Goal: Information Seeking & Learning: Learn about a topic

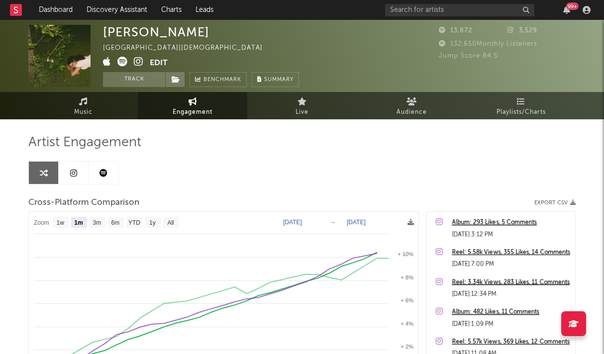
select select "1m"
click at [457, 15] on input "text" at bounding box center [459, 10] width 149 height 12
click at [337, 35] on div "[PERSON_NAME] [GEOGRAPHIC_DATA] | Christian Edit Track Benchmark Summary" at bounding box center [264, 56] width 323 height 62
click at [58, 8] on link "Dashboard" at bounding box center [56, 10] width 48 height 20
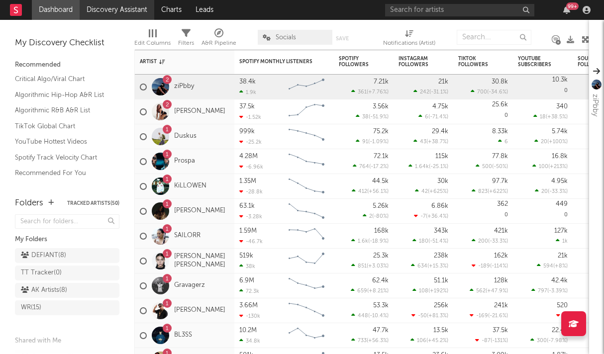
click at [136, 9] on link "Discovery Assistant" at bounding box center [117, 10] width 75 height 20
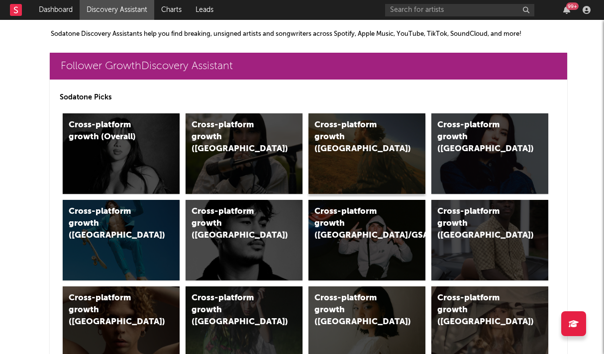
click at [373, 163] on div "Cross-platform growth ([GEOGRAPHIC_DATA])" at bounding box center [366, 153] width 117 height 81
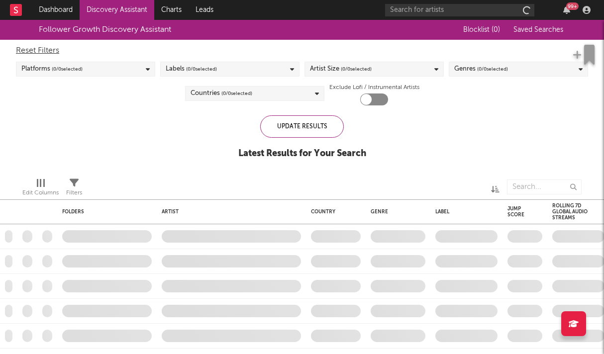
checkbox input "true"
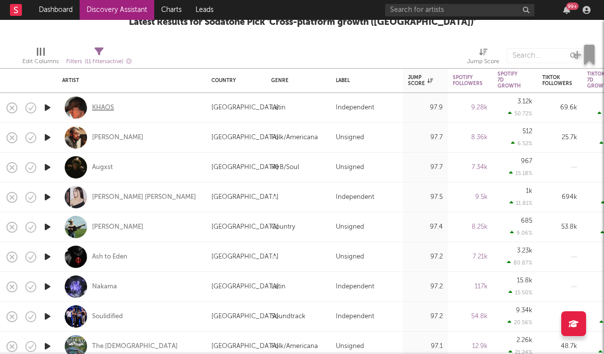
click at [110, 106] on div "KHAOS" at bounding box center [103, 107] width 22 height 9
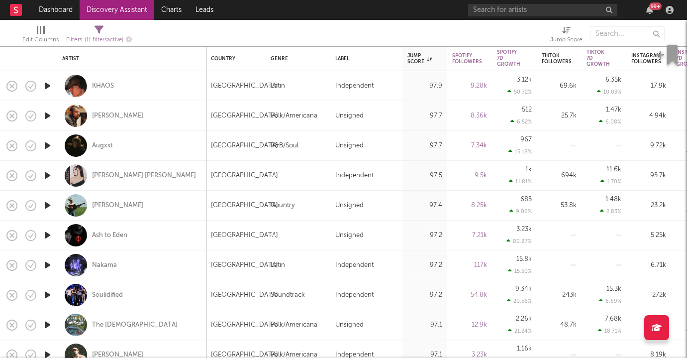
click at [48, 204] on icon "button" at bounding box center [47, 205] width 10 height 12
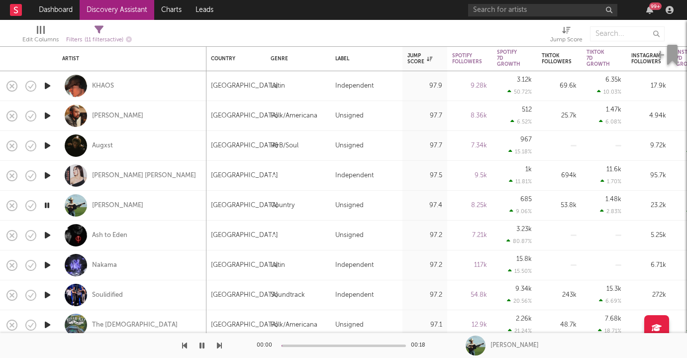
click at [48, 204] on icon "button" at bounding box center [46, 205] width 9 height 12
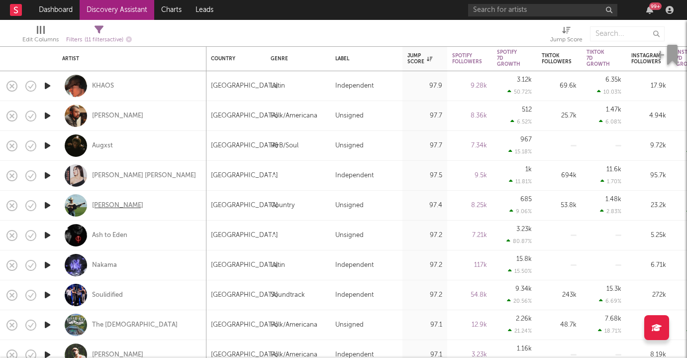
click at [114, 204] on div "Tyce Delk" at bounding box center [117, 205] width 51 height 9
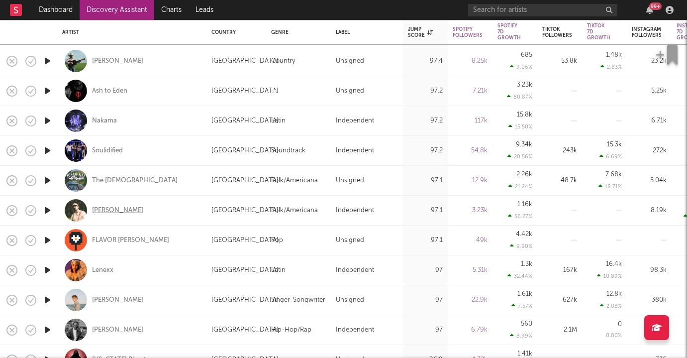
click at [119, 211] on div "William Toll" at bounding box center [117, 210] width 51 height 9
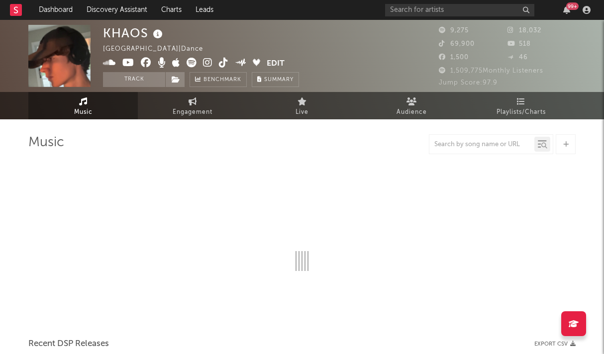
select select "1w"
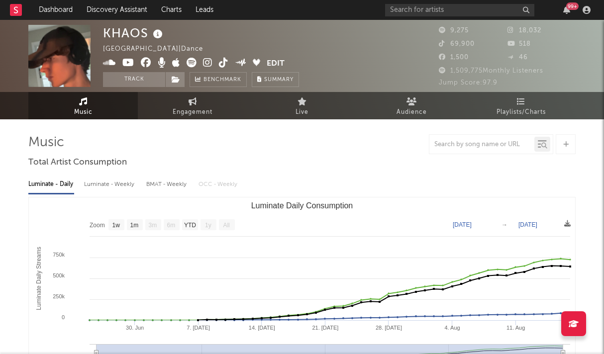
click at [207, 64] on icon at bounding box center [207, 63] width 9 height 10
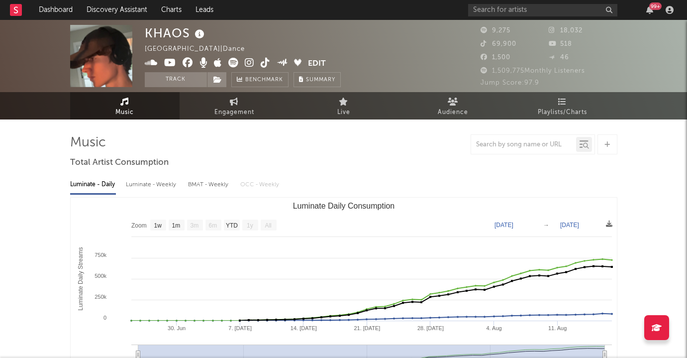
click at [24, 17] on div at bounding box center [21, 10] width 22 height 20
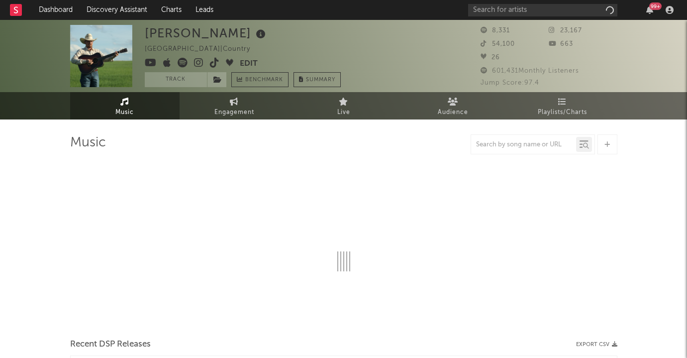
select select "1w"
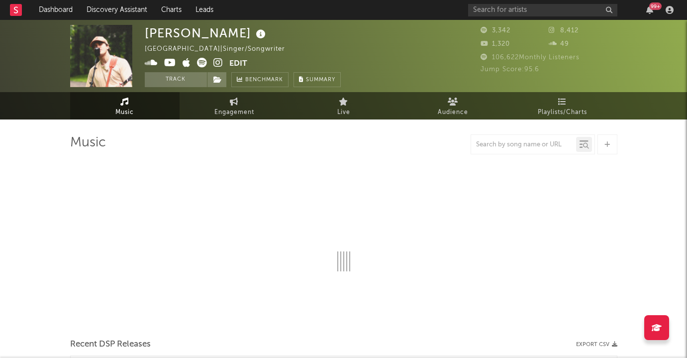
click at [219, 61] on icon at bounding box center [217, 63] width 9 height 10
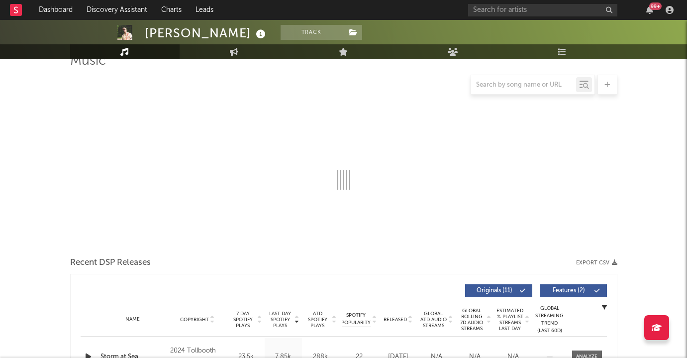
scroll to position [52, 0]
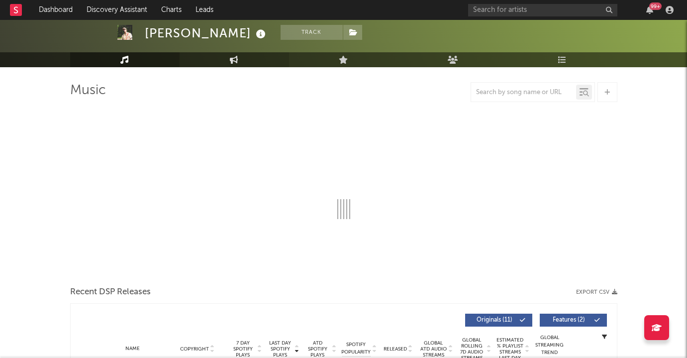
click at [242, 65] on link "Engagement" at bounding box center [234, 59] width 109 height 15
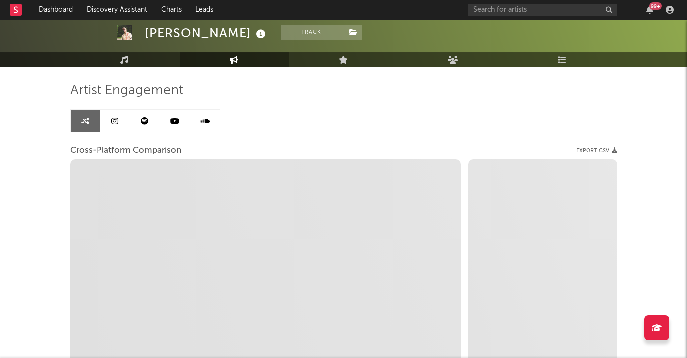
select select "1w"
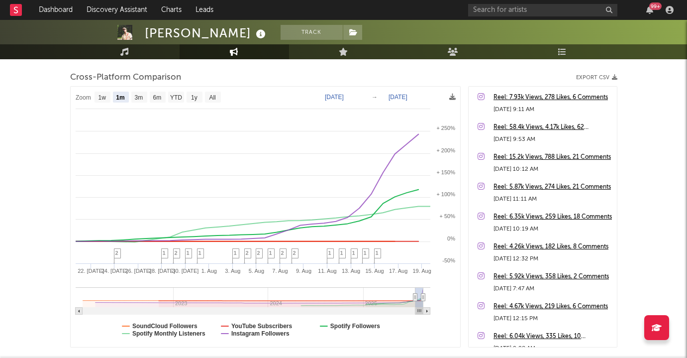
scroll to position [125, 0]
click at [196, 98] on text "1y" at bounding box center [194, 97] width 6 height 7
select select "1y"
type input "2024-08-19"
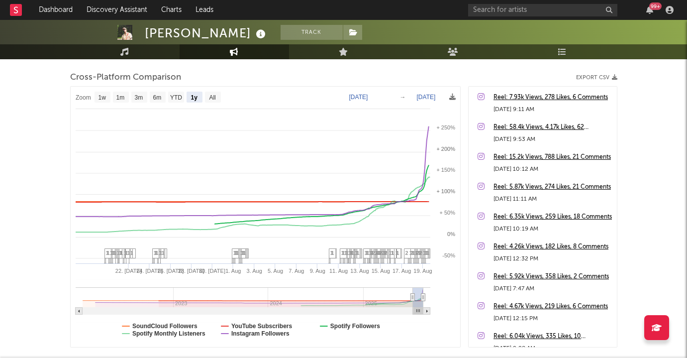
select select "1y"
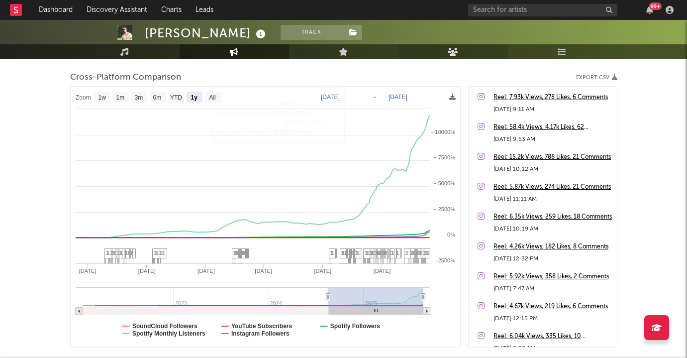
click at [454, 54] on icon at bounding box center [453, 52] width 10 height 8
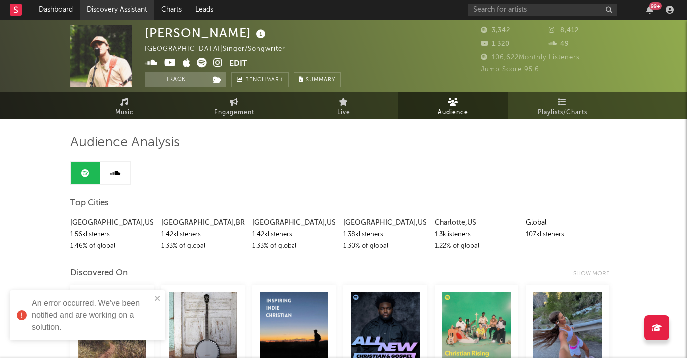
click at [116, 8] on link "Discovery Assistant" at bounding box center [117, 10] width 75 height 20
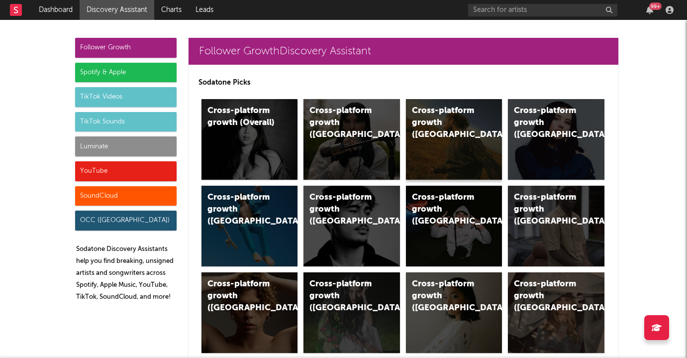
click at [472, 149] on div "Cross-platform growth (US)" at bounding box center [454, 139] width 96 height 81
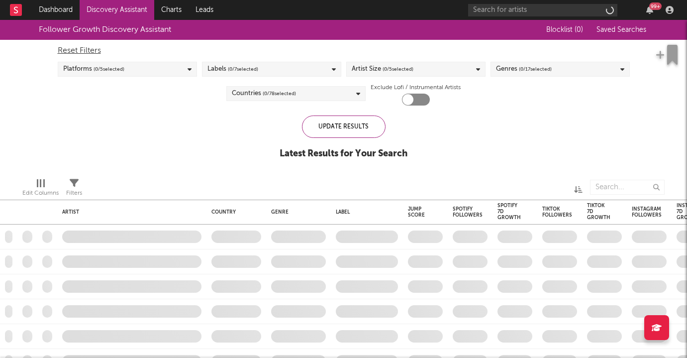
checkbox input "true"
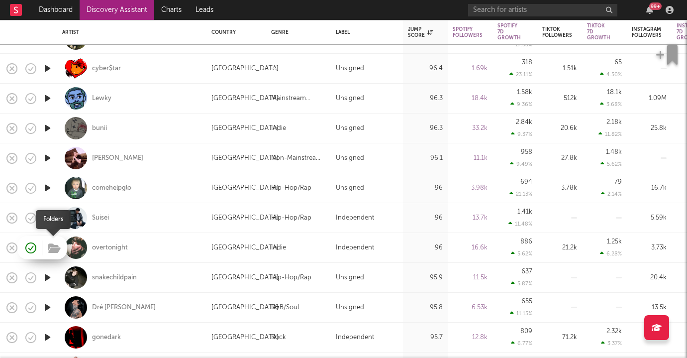
click at [48, 248] on icon "button" at bounding box center [54, 248] width 12 height 11
click at [150, 236] on div "overtonight" at bounding box center [131, 247] width 139 height 29
select select "1w"
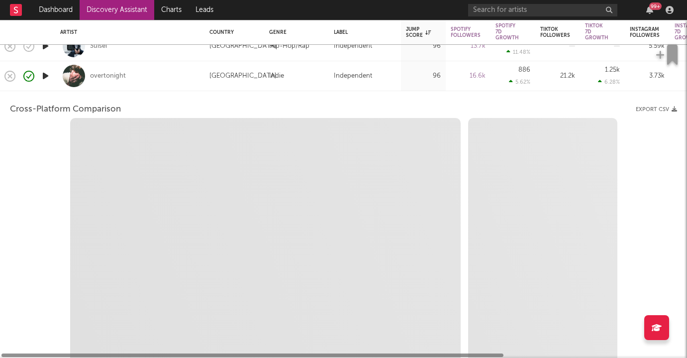
select select "1w"
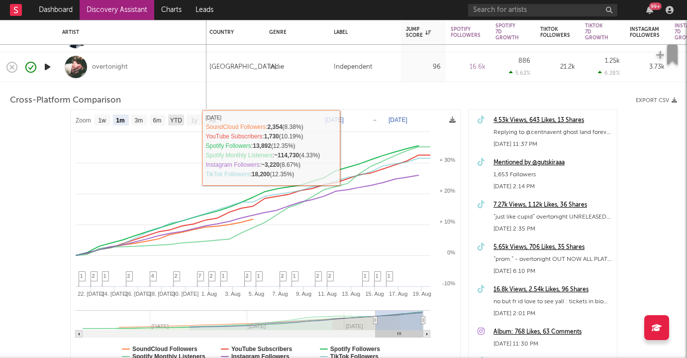
click at [181, 118] on text "YTD" at bounding box center [176, 120] width 12 height 7
select select "YTD"
type input "2025-01-17"
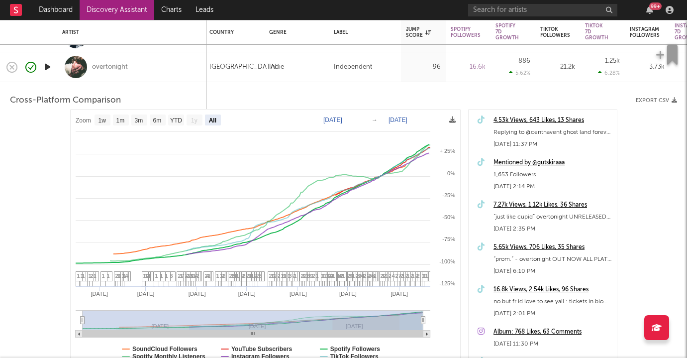
select select "All"
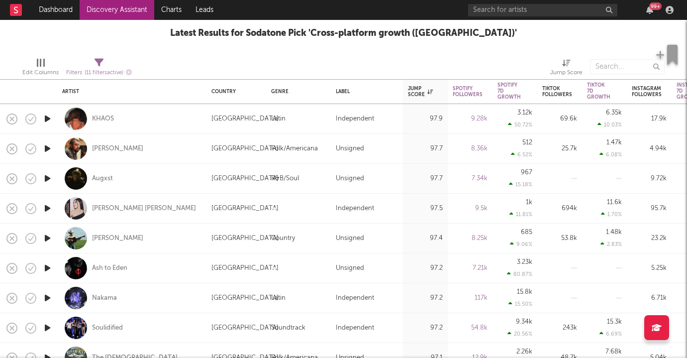
click at [48, 206] on icon "button" at bounding box center [47, 208] width 10 height 12
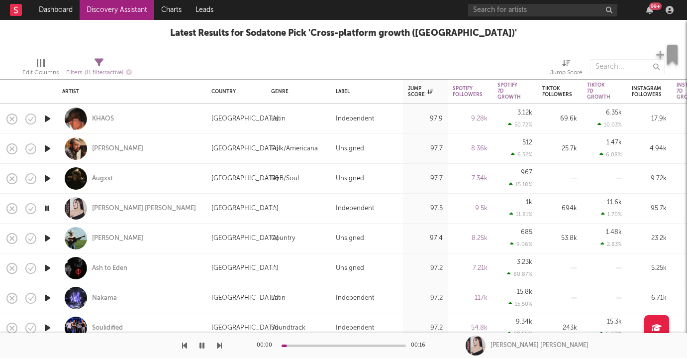
click at [48, 206] on icon "button" at bounding box center [46, 208] width 9 height 12
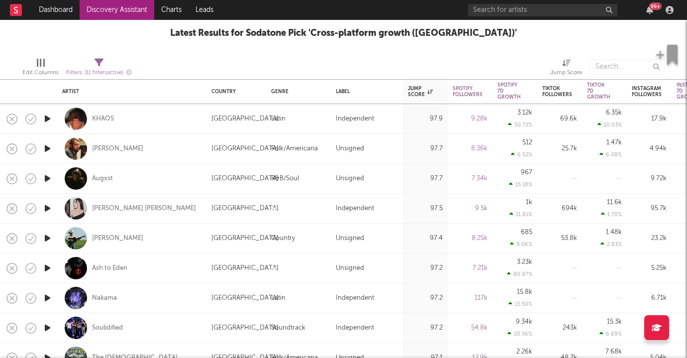
click at [47, 236] on icon "button" at bounding box center [47, 238] width 10 height 12
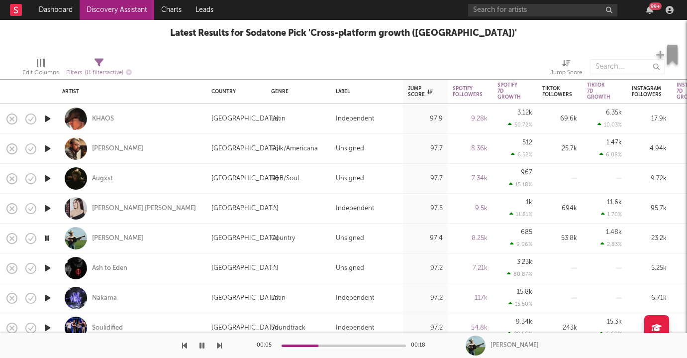
click at [48, 117] on icon "button" at bounding box center [47, 118] width 10 height 12
click at [48, 148] on icon "button" at bounding box center [47, 148] width 10 height 12
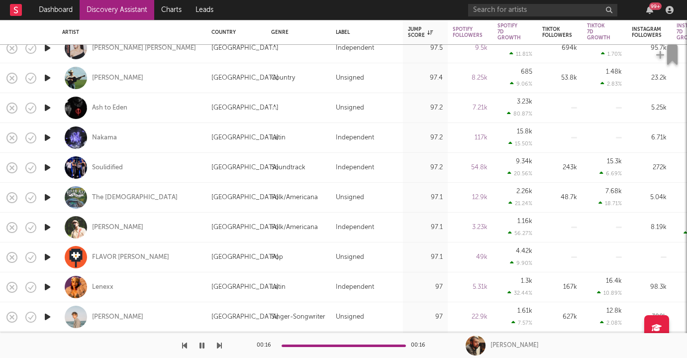
click at [46, 223] on icon "button" at bounding box center [47, 227] width 10 height 12
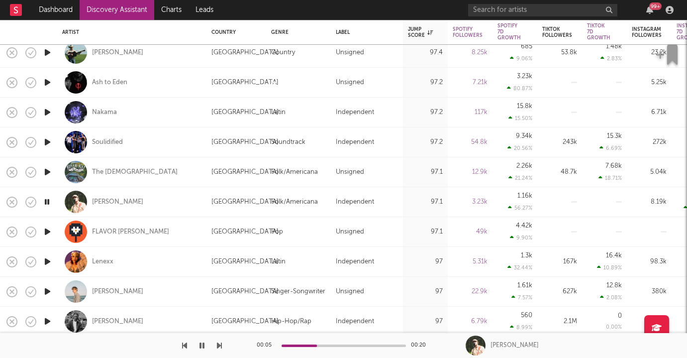
click at [53, 206] on div at bounding box center [47, 202] width 20 height 30
select select "1w"
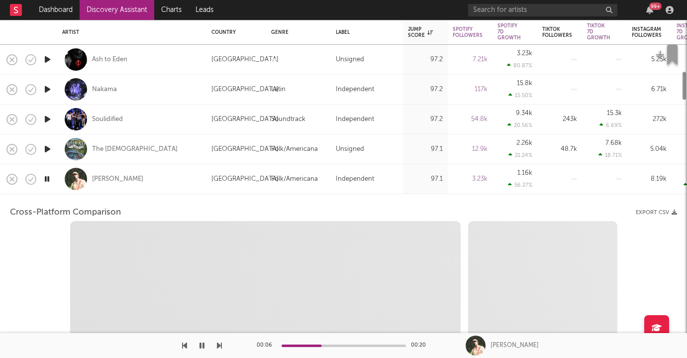
select select "1w"
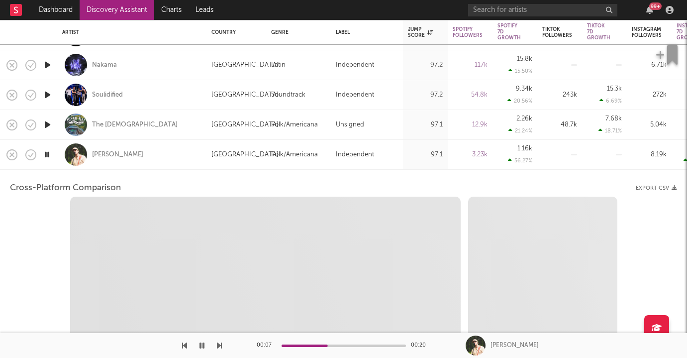
select select "1m"
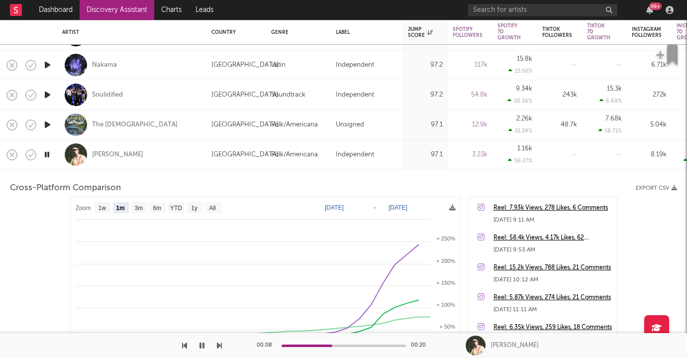
click at [46, 152] on icon "button" at bounding box center [46, 154] width 9 height 12
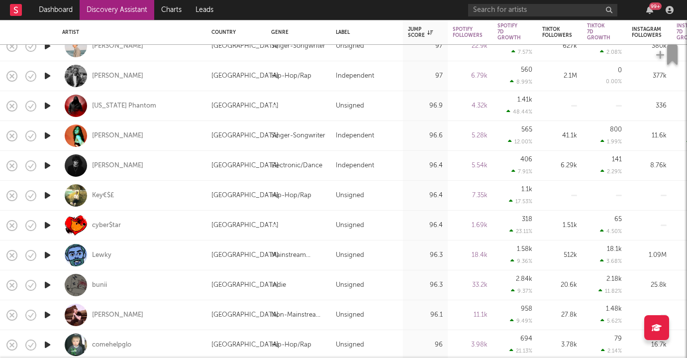
click at [48, 166] on icon "button" at bounding box center [47, 165] width 10 height 12
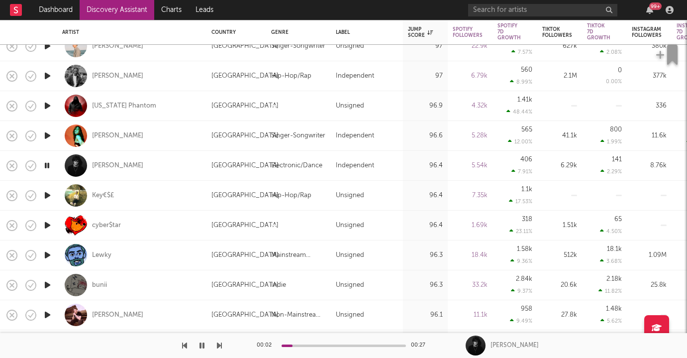
click at [328, 344] on div at bounding box center [343, 345] width 124 height 2
click at [47, 135] on icon "button" at bounding box center [47, 135] width 10 height 12
click at [123, 131] on div "[PERSON_NAME]" at bounding box center [117, 135] width 51 height 9
click at [201, 344] on icon "button" at bounding box center [201, 345] width 5 height 8
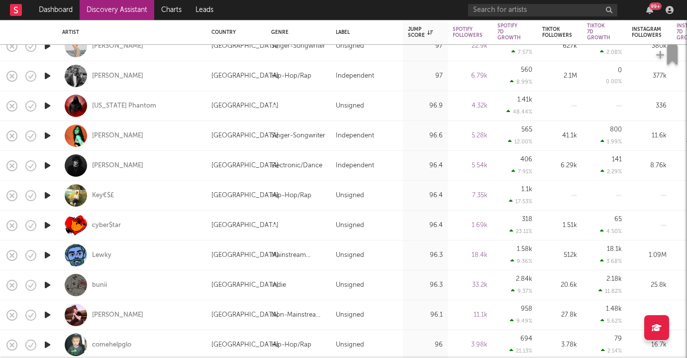
select select "1w"
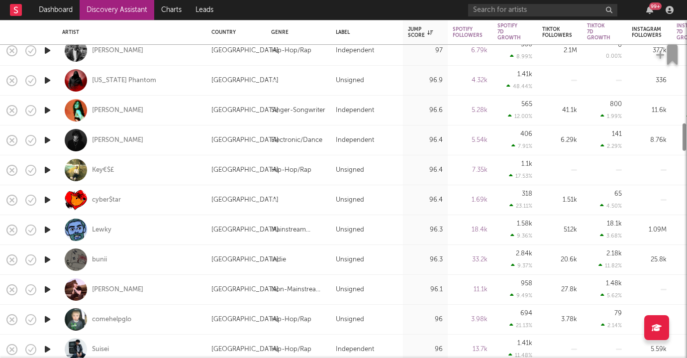
select select "1m"
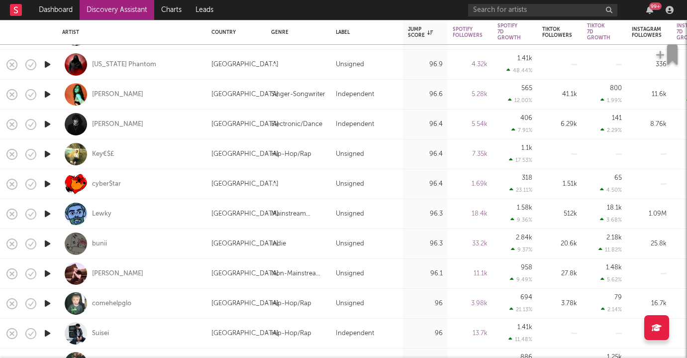
click at [45, 213] on icon "button" at bounding box center [47, 213] width 10 height 12
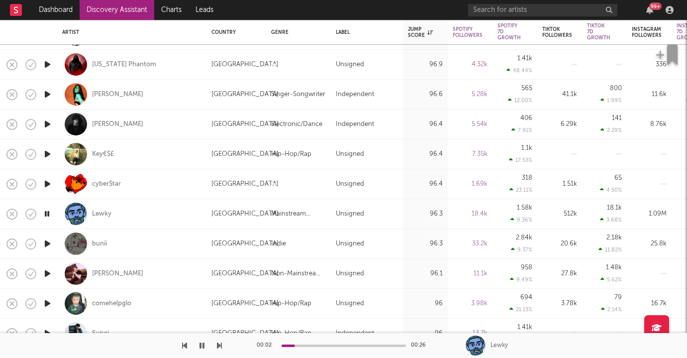
click at [48, 210] on icon "button" at bounding box center [46, 213] width 9 height 12
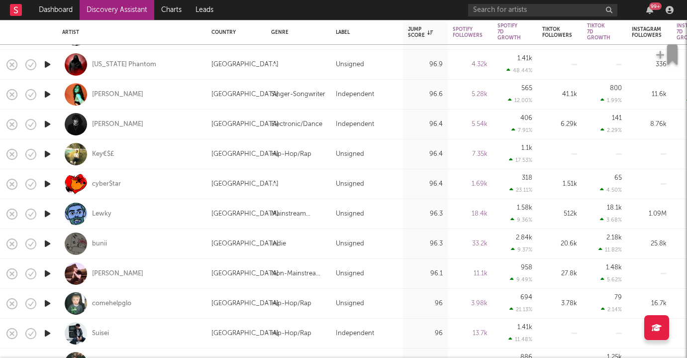
click at [49, 273] on icon "button" at bounding box center [47, 273] width 10 height 12
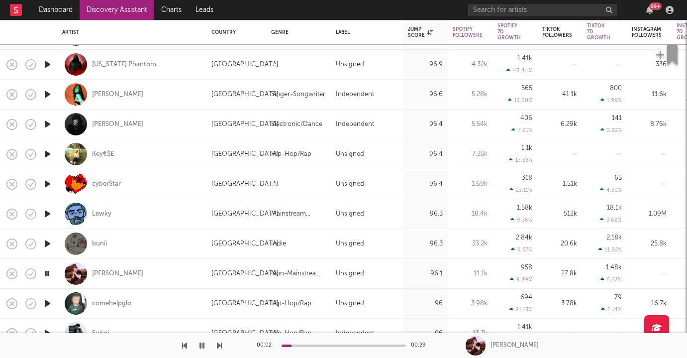
click at [49, 273] on icon "button" at bounding box center [46, 273] width 9 height 12
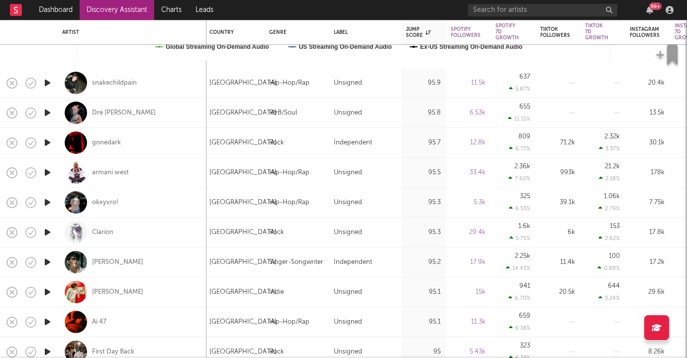
click at [49, 256] on icon "button" at bounding box center [47, 262] width 10 height 12
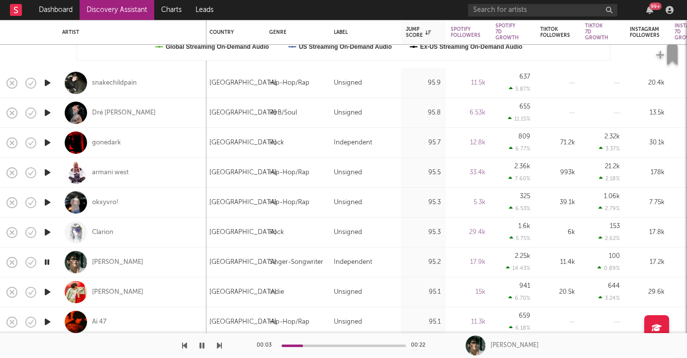
click at [48, 259] on icon "button" at bounding box center [46, 262] width 9 height 12
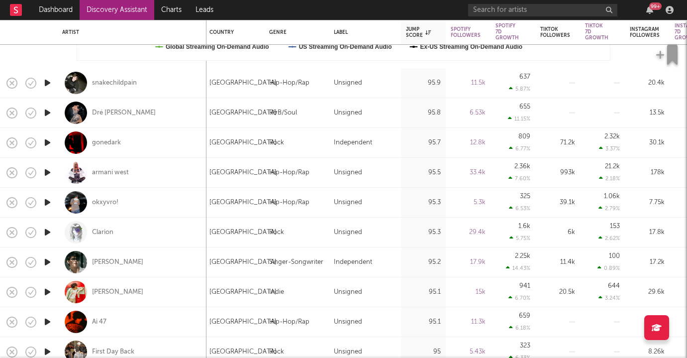
click at [50, 139] on icon "button" at bounding box center [47, 142] width 10 height 12
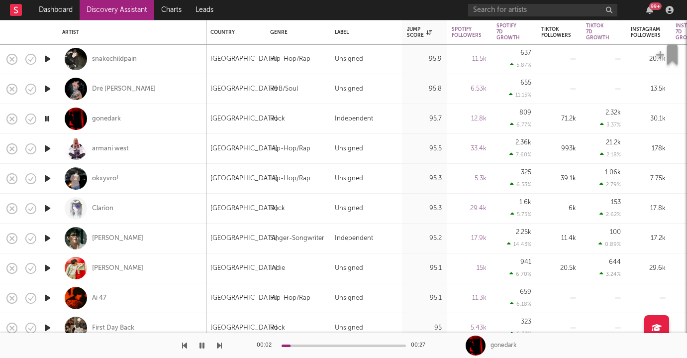
click at [47, 117] on icon "button" at bounding box center [46, 118] width 9 height 12
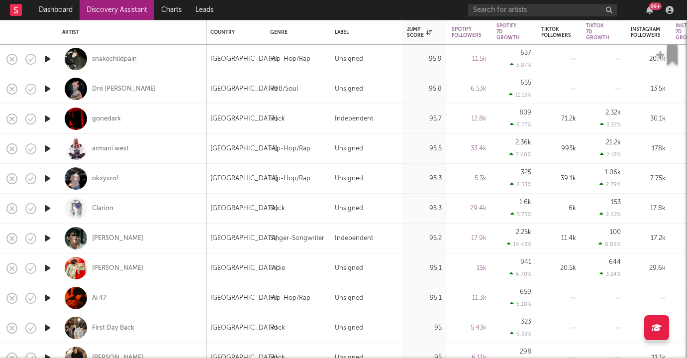
click at [46, 90] on icon "button" at bounding box center [47, 89] width 10 height 12
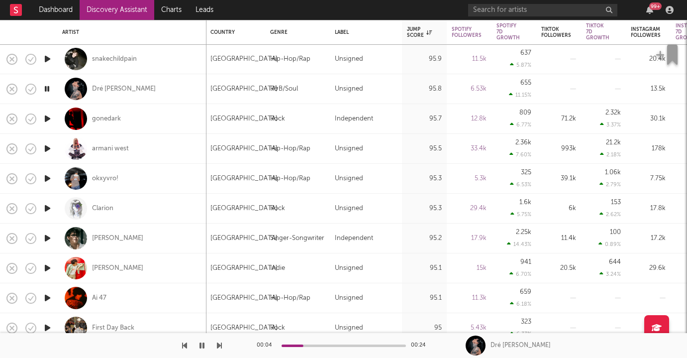
click at [46, 88] on icon "button" at bounding box center [46, 89] width 9 height 12
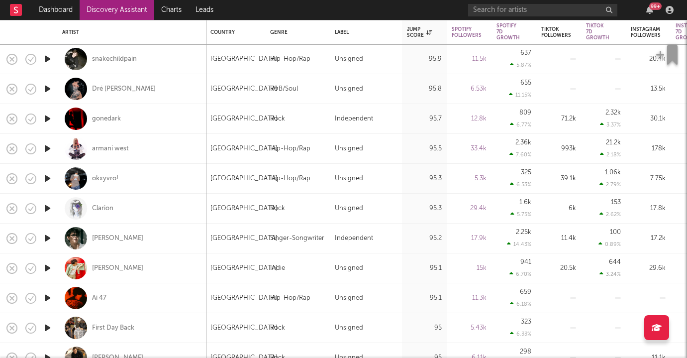
click at [49, 238] on icon "button" at bounding box center [47, 238] width 10 height 12
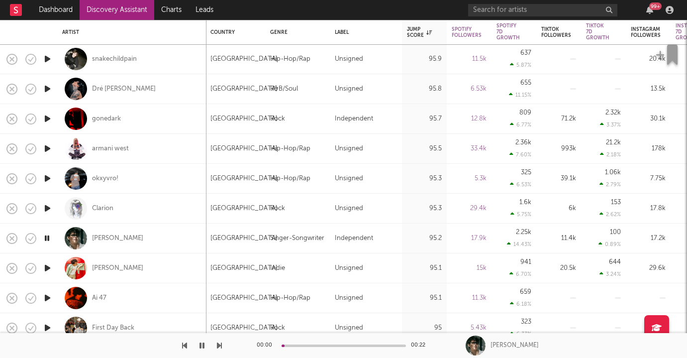
click at [49, 238] on icon "button" at bounding box center [46, 238] width 9 height 12
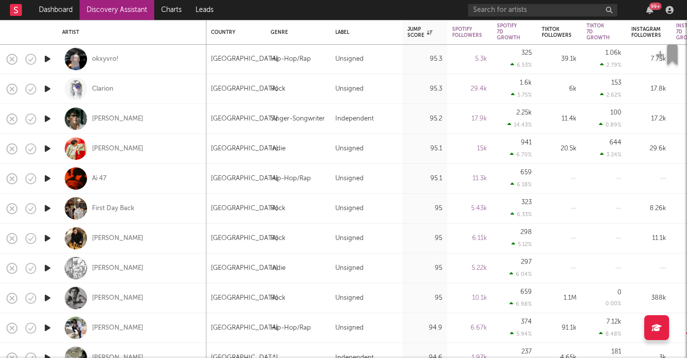
click at [46, 238] on icon "button" at bounding box center [47, 238] width 10 height 12
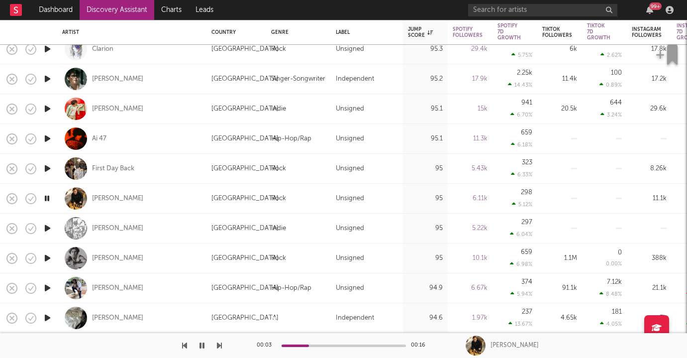
click at [47, 197] on icon "button" at bounding box center [46, 198] width 9 height 12
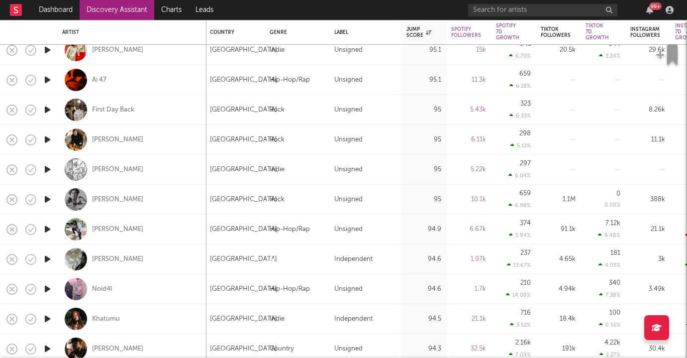
click at [47, 51] on icon "button" at bounding box center [47, 50] width 10 height 12
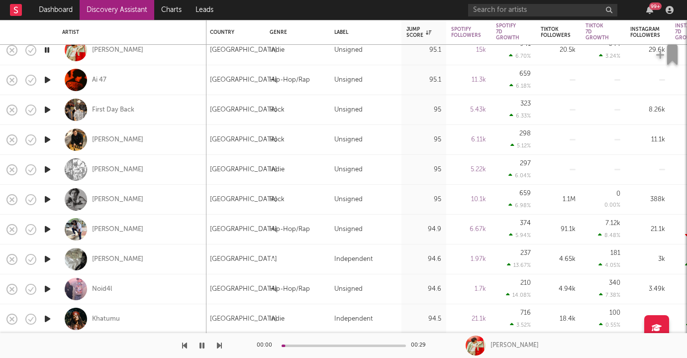
click at [47, 51] on icon "button" at bounding box center [46, 50] width 9 height 12
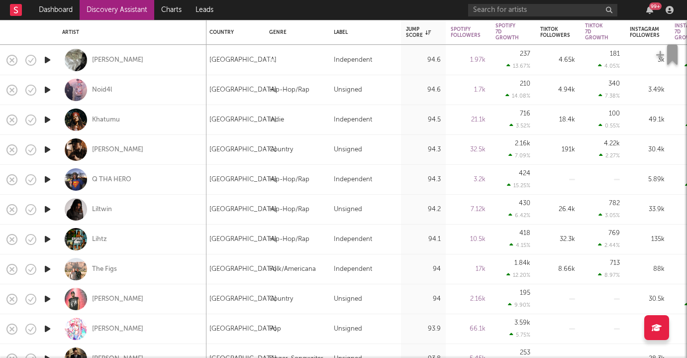
click at [46, 151] on icon "button" at bounding box center [47, 149] width 10 height 12
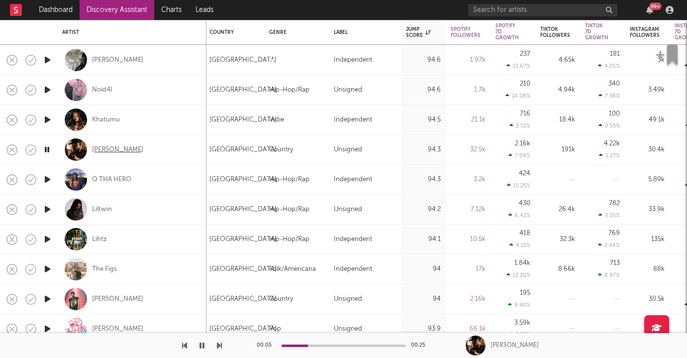
click at [116, 147] on div "Tyler Nance" at bounding box center [117, 149] width 51 height 9
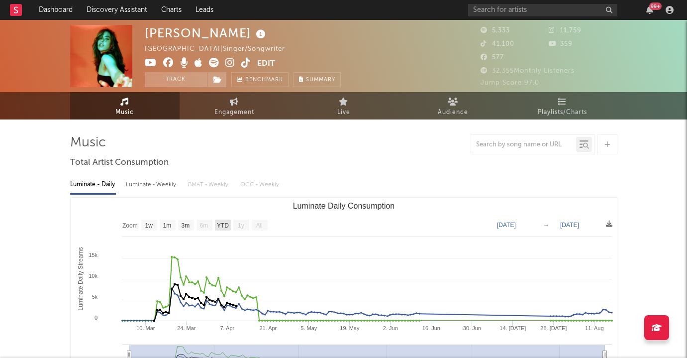
click at [219, 225] on text "YTD" at bounding box center [222, 225] width 12 height 7
select select "YTD"
click at [245, 104] on link "Engagement" at bounding box center [234, 105] width 109 height 27
select select "1w"
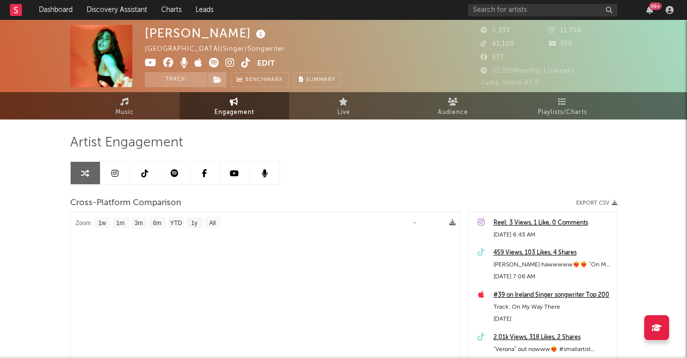
select select "1m"
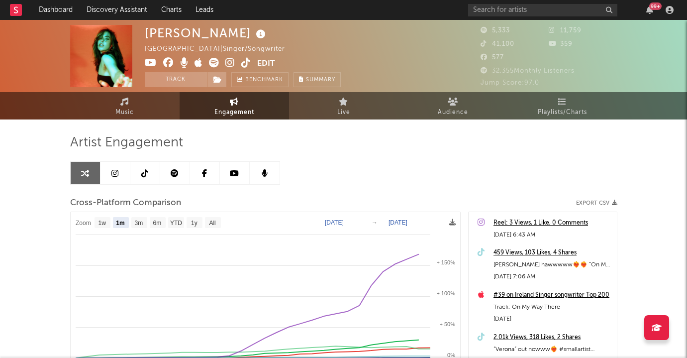
click at [230, 59] on icon at bounding box center [229, 63] width 9 height 10
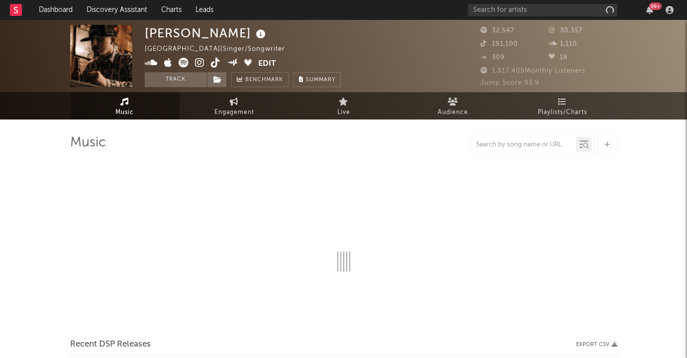
select select "6m"
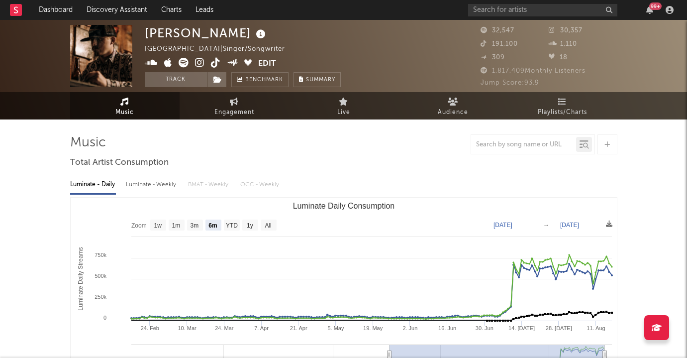
click at [203, 65] on icon at bounding box center [199, 63] width 9 height 10
